Goal: Task Accomplishment & Management: Complete application form

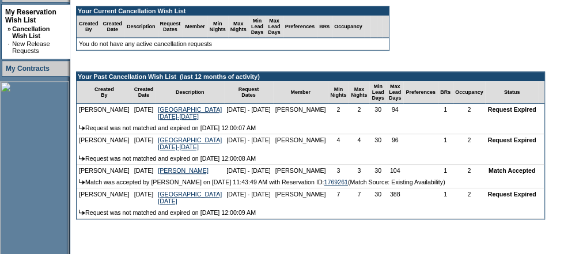
scroll to position [230, 0]
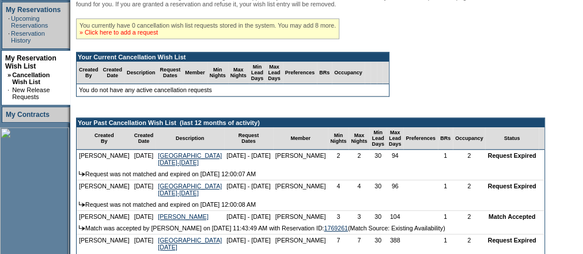
click at [134, 36] on link "» Click here to add a request" at bounding box center [118, 32] width 78 height 7
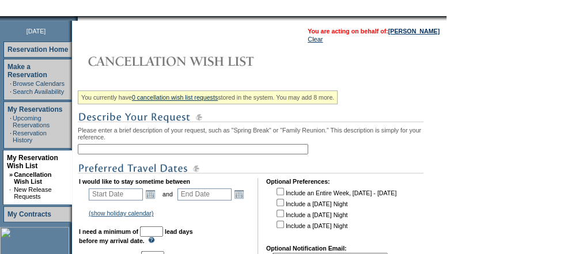
scroll to position [184, 0]
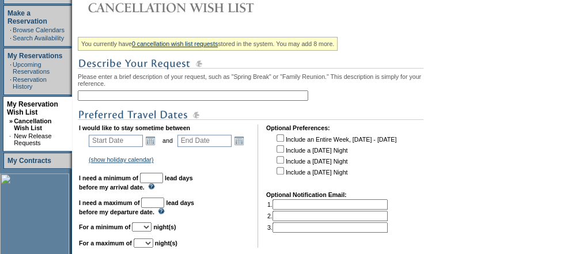
click at [138, 101] on input "text" at bounding box center [193, 95] width 230 height 10
type input "[PERSON_NAME] June/[DATE]"
click at [156, 138] on link "Open the calendar popup." at bounding box center [150, 140] width 13 height 13
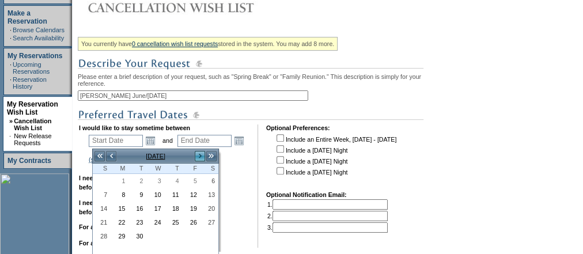
click at [198, 154] on link ">" at bounding box center [200, 156] width 12 height 12
click at [197, 154] on link ">" at bounding box center [200, 156] width 12 height 12
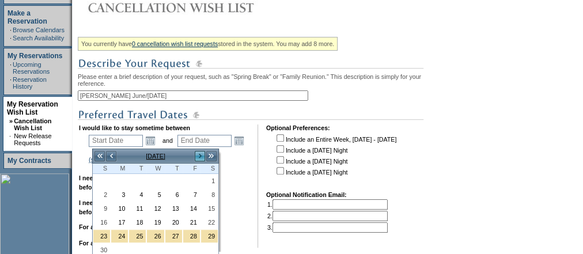
click at [196, 153] on link ">" at bounding box center [200, 156] width 12 height 12
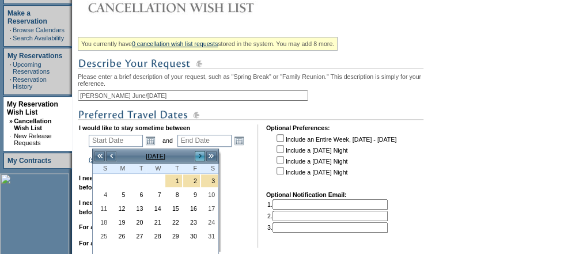
click at [196, 153] on link ">" at bounding box center [200, 156] width 12 height 12
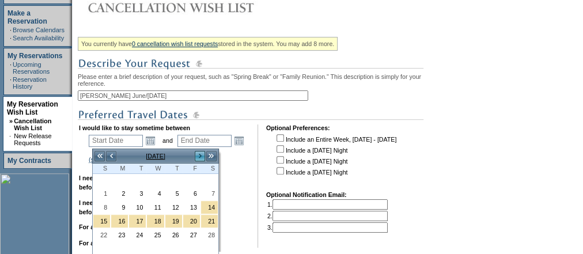
click at [196, 153] on link ">" at bounding box center [200, 156] width 12 height 12
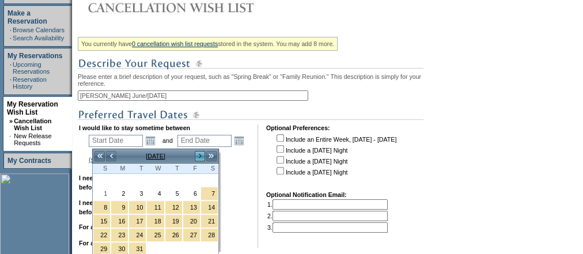
click at [196, 153] on link ">" at bounding box center [200, 156] width 12 height 12
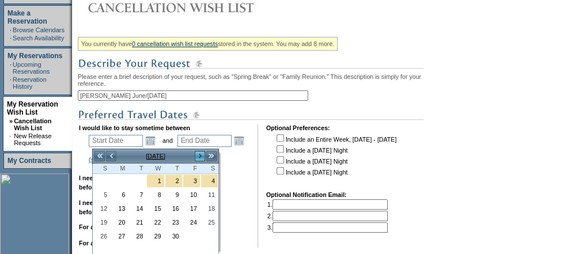
click at [196, 154] on link ">" at bounding box center [200, 156] width 12 height 12
click at [196, 153] on link ">" at bounding box center [200, 156] width 12 height 12
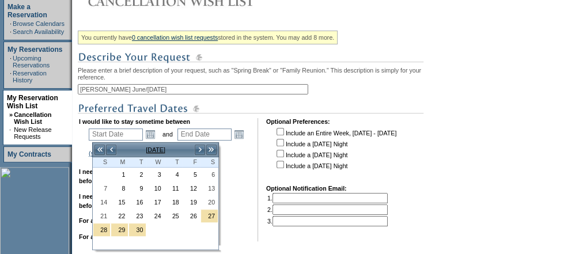
scroll to position [230, 0]
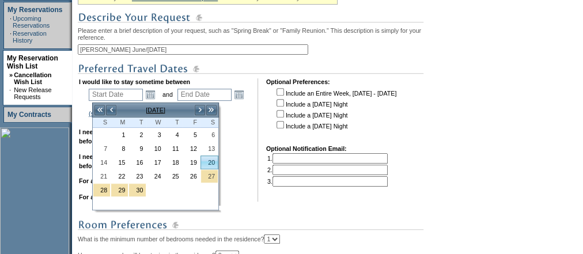
click at [214, 160] on link "20" at bounding box center [209, 162] width 17 height 13
type input "[DATE]"
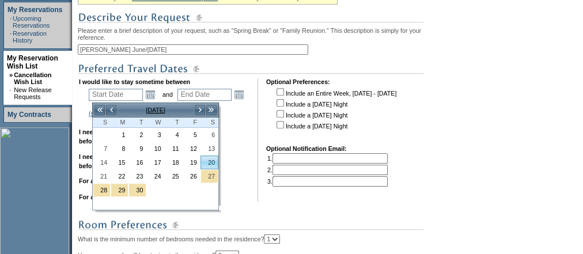
type input "292"
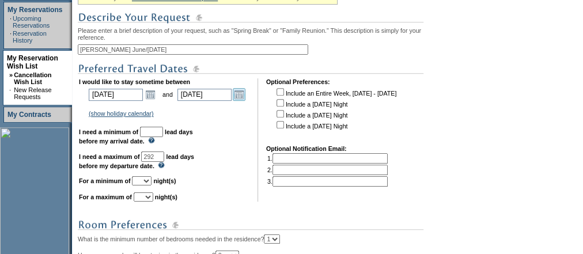
click at [245, 96] on link "Open the calendar popup." at bounding box center [239, 94] width 13 height 13
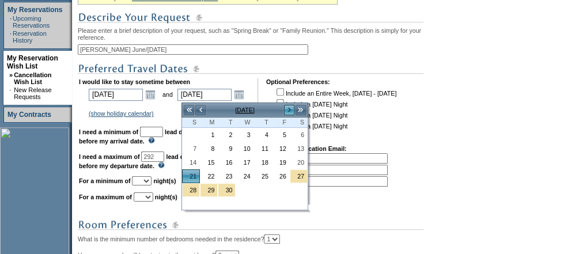
click at [290, 108] on link ">" at bounding box center [289, 110] width 12 height 12
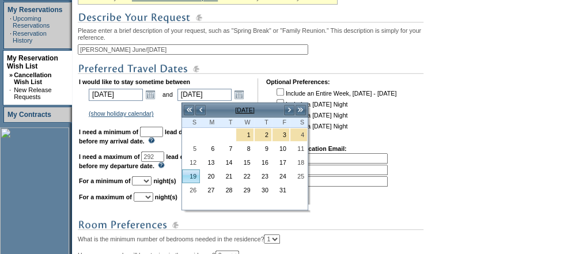
click at [192, 173] on link "19" at bounding box center [191, 176] width 17 height 13
type input "[DATE]"
type input "320"
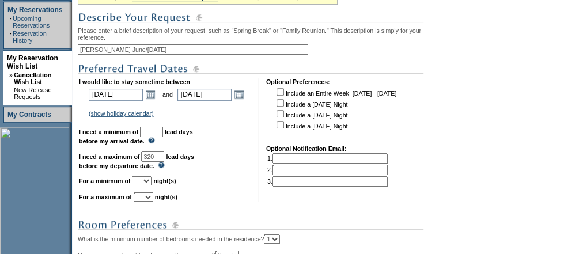
click at [163, 134] on input "text" at bounding box center [151, 132] width 23 height 10
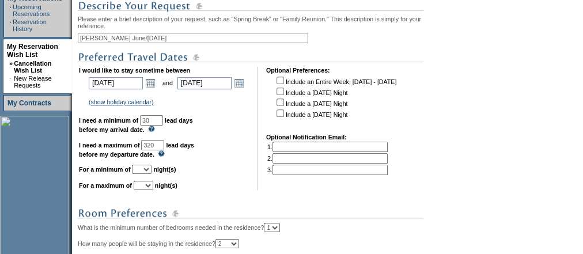
scroll to position [323, 0]
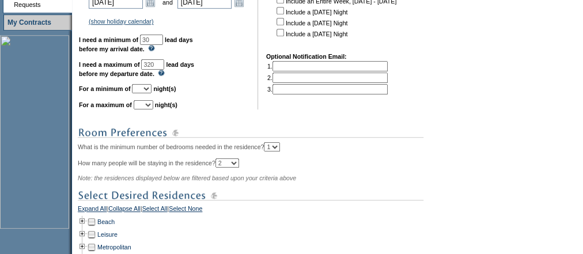
type input "30"
click at [151, 90] on select "1 2 3 4 5 6 7 8 9 10 11 12 13 14" at bounding box center [142, 88] width 20 height 9
select select "6"
click at [146, 88] on select "1 2 3 4 5 6 7 8 9 10 11 12 13 14" at bounding box center [142, 88] width 20 height 9
drag, startPoint x: 158, startPoint y: 111, endPoint x: 168, endPoint y: 116, distance: 11.1
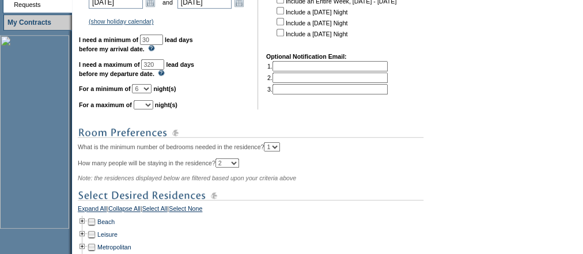
click at [153, 109] on select "1 2 3 4 5 6 7 8 9 10 11 12 13 14" at bounding box center [144, 104] width 20 height 9
select select "7"
click at [147, 104] on select "1 2 3 4 5 6 7 8 9 10 11 12 13 14" at bounding box center [144, 104] width 20 height 9
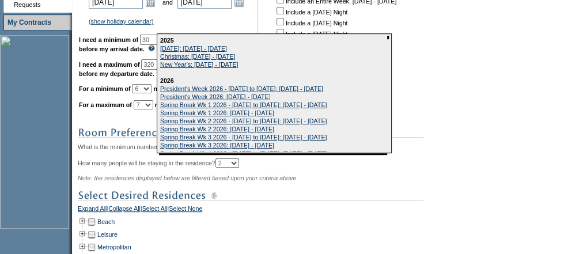
click at [432, 127] on div "You currently have 0 cancellation wish list requests stored in the system. You …" at bounding box center [261, 124] width 366 height 459
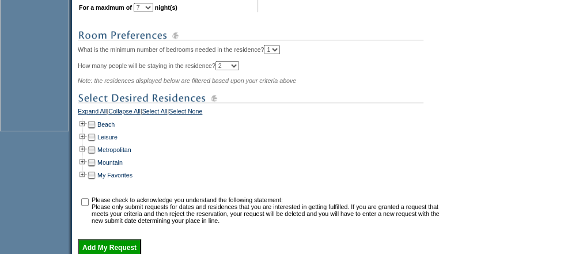
scroll to position [461, 0]
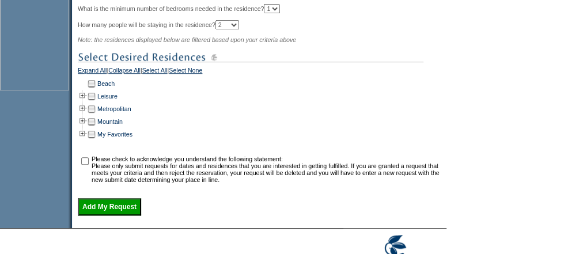
click at [86, 87] on td at bounding box center [82, 83] width 9 height 13
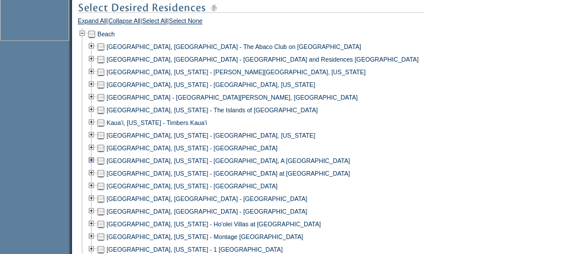
scroll to position [645, 0]
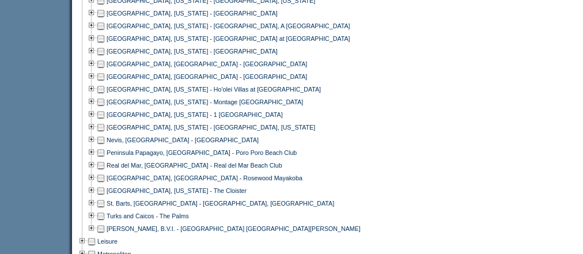
click at [104, 232] on td at bounding box center [100, 228] width 9 height 13
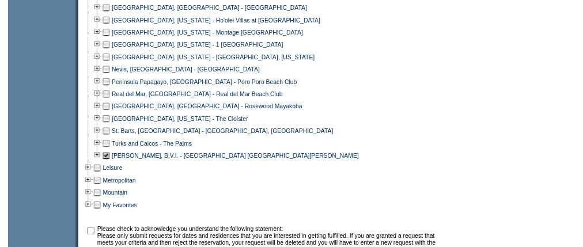
scroll to position [783, 0]
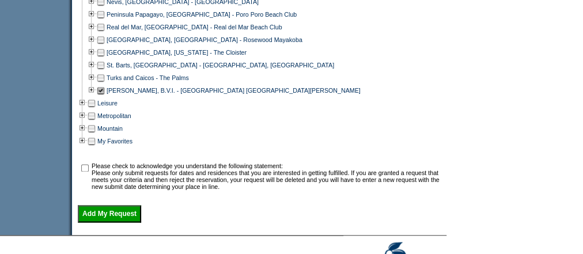
click at [89, 172] on input "checkbox" at bounding box center [84, 167] width 7 height 7
checkbox input "true"
click at [134, 214] on input "Add My Request" at bounding box center [109, 213] width 63 height 17
